Goal: Information Seeking & Learning: Check status

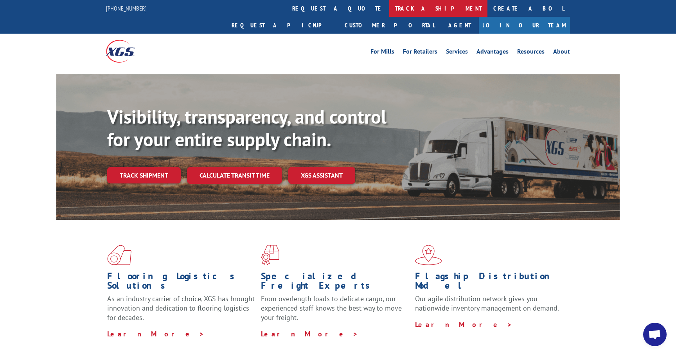
click at [390, 12] on link "track a shipment" at bounding box center [439, 8] width 98 height 17
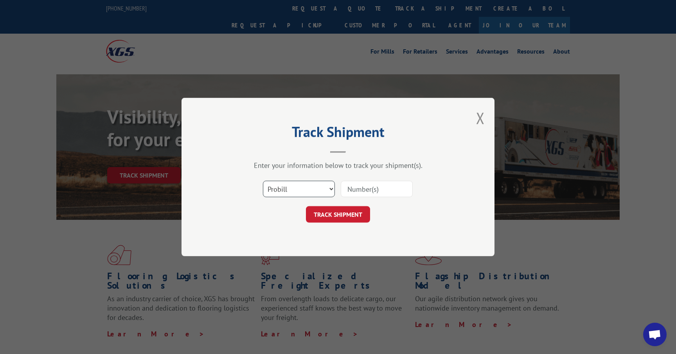
click at [320, 187] on select "Select category... Probill BOL PO" at bounding box center [299, 189] width 72 height 16
click at [263, 181] on select "Select category... Probill BOL PO" at bounding box center [299, 189] width 72 height 16
click at [312, 188] on select "Select category... Probill BOL PO" at bounding box center [299, 189] width 72 height 16
select select "probill"
click at [263, 181] on select "Select category... Probill BOL PO" at bounding box center [299, 189] width 72 height 16
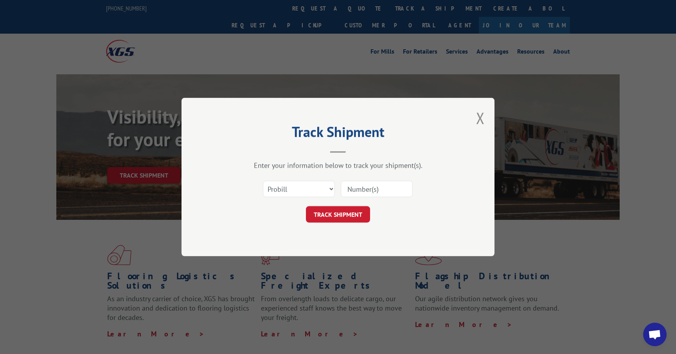
click at [362, 188] on input at bounding box center [377, 189] width 72 height 16
click at [353, 186] on input "32788" at bounding box center [377, 189] width 72 height 16
type input "372788"
click at [353, 216] on button "TRACK SHIPMENT" at bounding box center [338, 214] width 64 height 16
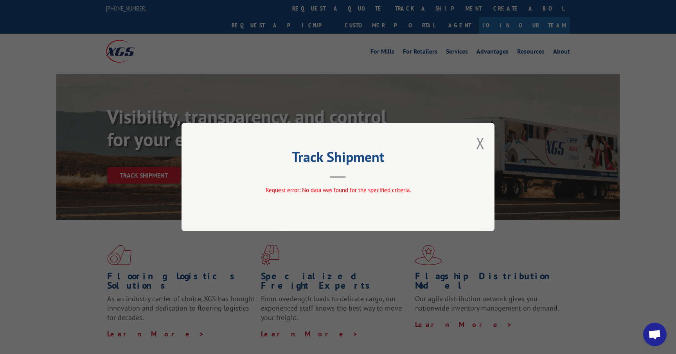
click at [485, 137] on div "Track Shipment Request error: No data was found for the specified criteria." at bounding box center [338, 177] width 313 height 108
click at [478, 146] on button "Close modal" at bounding box center [480, 143] width 9 height 21
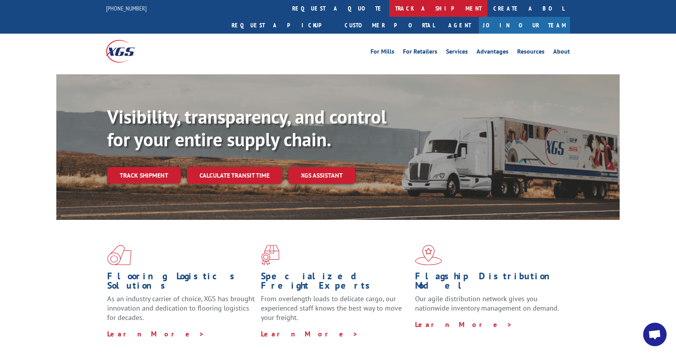
click at [390, 12] on link "track a shipment" at bounding box center [439, 8] width 98 height 17
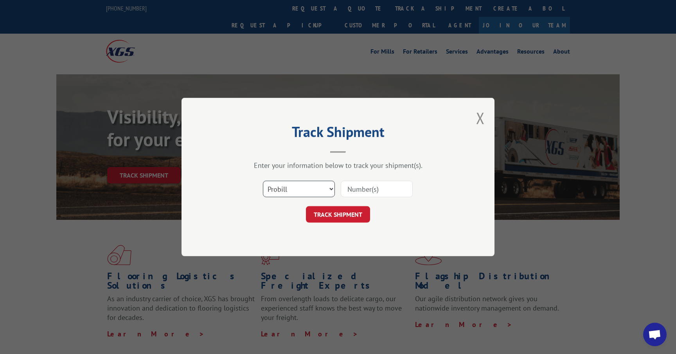
click at [294, 188] on select "Select category... Probill BOL PO" at bounding box center [299, 189] width 72 height 16
select select "bol"
click at [263, 181] on select "Select category... Probill BOL PO" at bounding box center [299, 189] width 72 height 16
click at [359, 189] on input at bounding box center [377, 189] width 72 height 16
type input "372788"
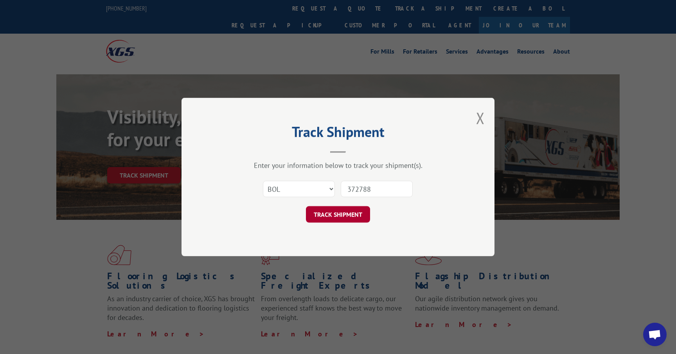
click at [339, 212] on button "TRACK SHIPMENT" at bounding box center [338, 214] width 64 height 16
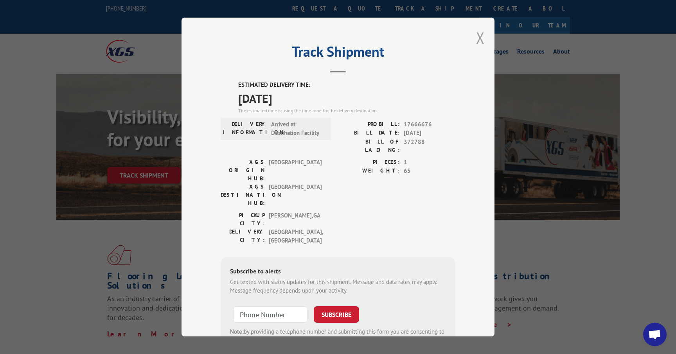
click at [481, 37] on button "Close modal" at bounding box center [480, 37] width 9 height 21
